Goal: Task Accomplishment & Management: Manage account settings

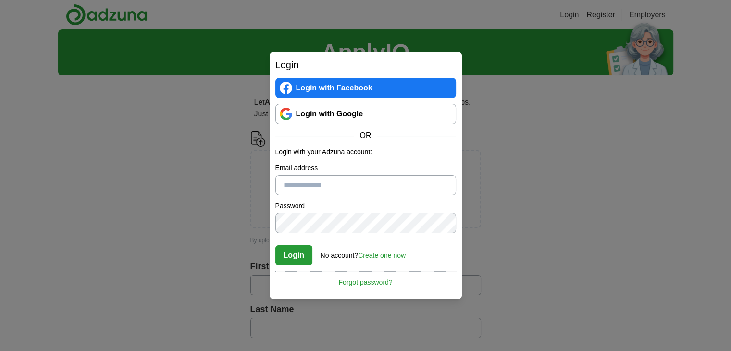
click at [327, 110] on link "Login with Google" at bounding box center [365, 114] width 181 height 20
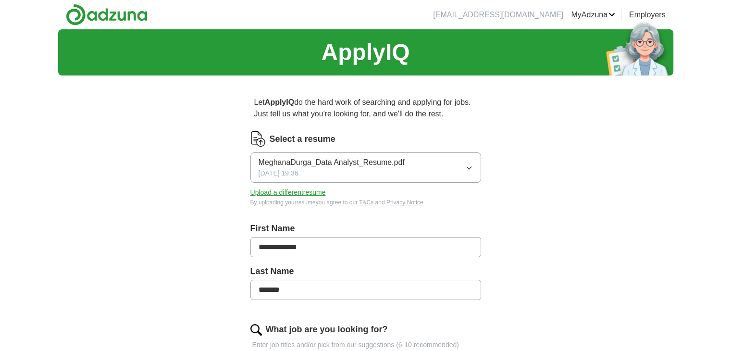
click at [409, 59] on h1 "ApplyIQ" at bounding box center [365, 52] width 88 height 35
click at [641, 16] on link "Employers" at bounding box center [647, 15] width 37 height 12
click at [323, 64] on h1 "ApplyIQ" at bounding box center [365, 52] width 88 height 35
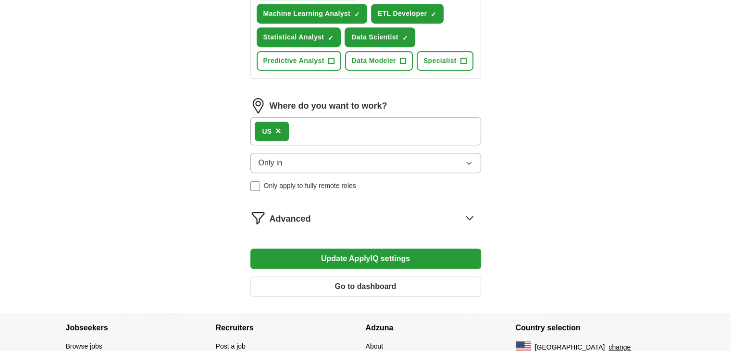
scroll to position [532, 0]
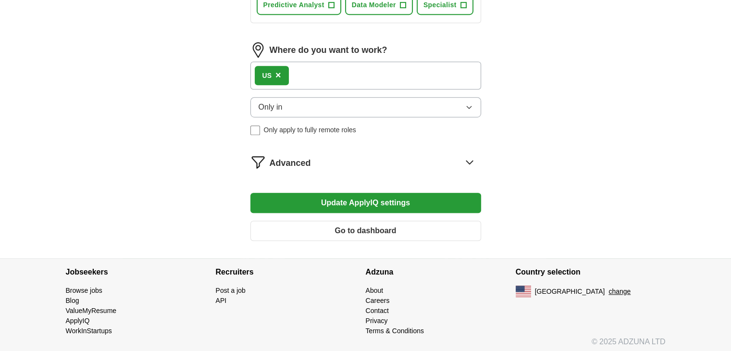
click at [381, 198] on button "Update ApplyIQ settings" at bounding box center [365, 203] width 231 height 20
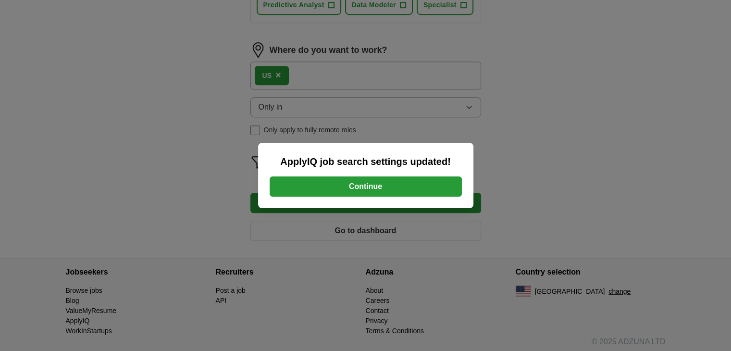
click at [375, 185] on button "Continue" at bounding box center [366, 186] width 192 height 20
